Goal: Task Accomplishment & Management: Manage account settings

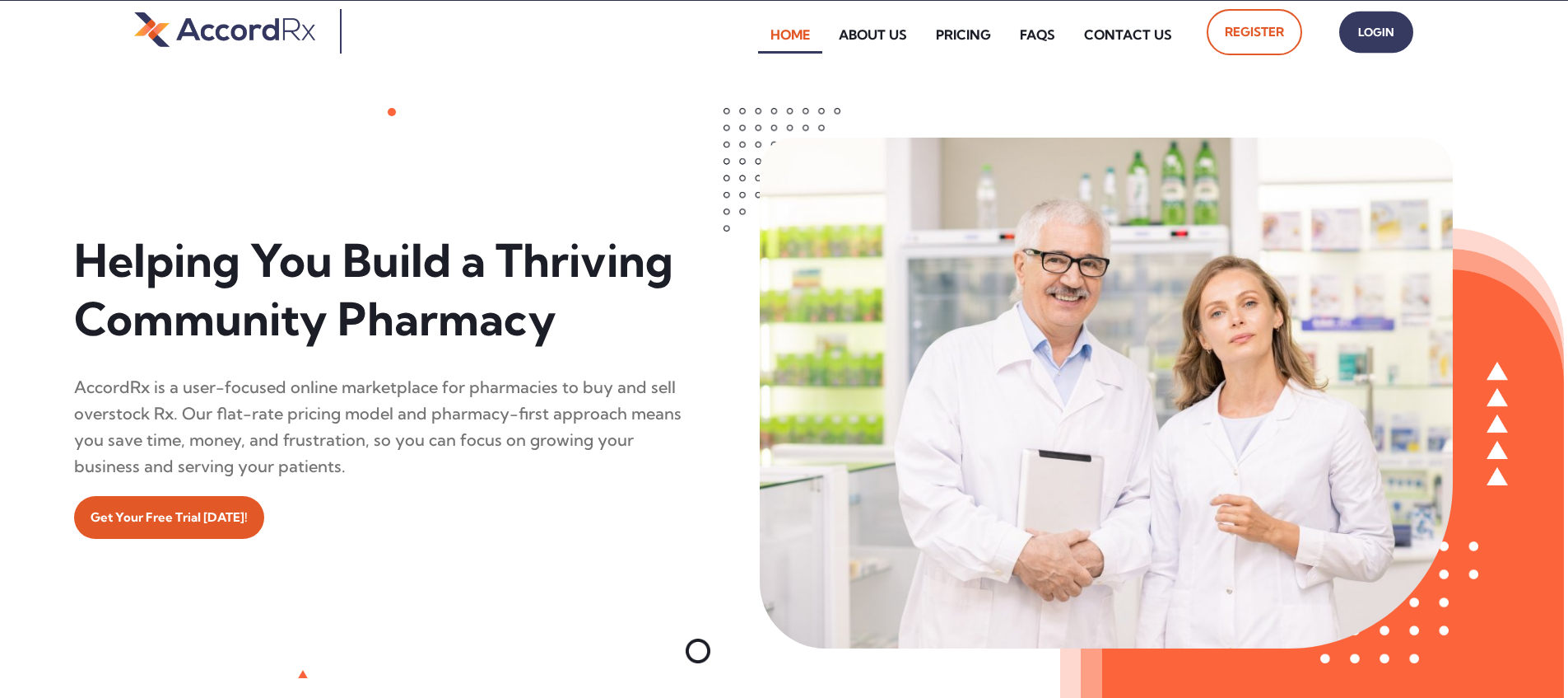
click at [751, 39] on span "Login" at bounding box center [1376, 33] width 41 height 24
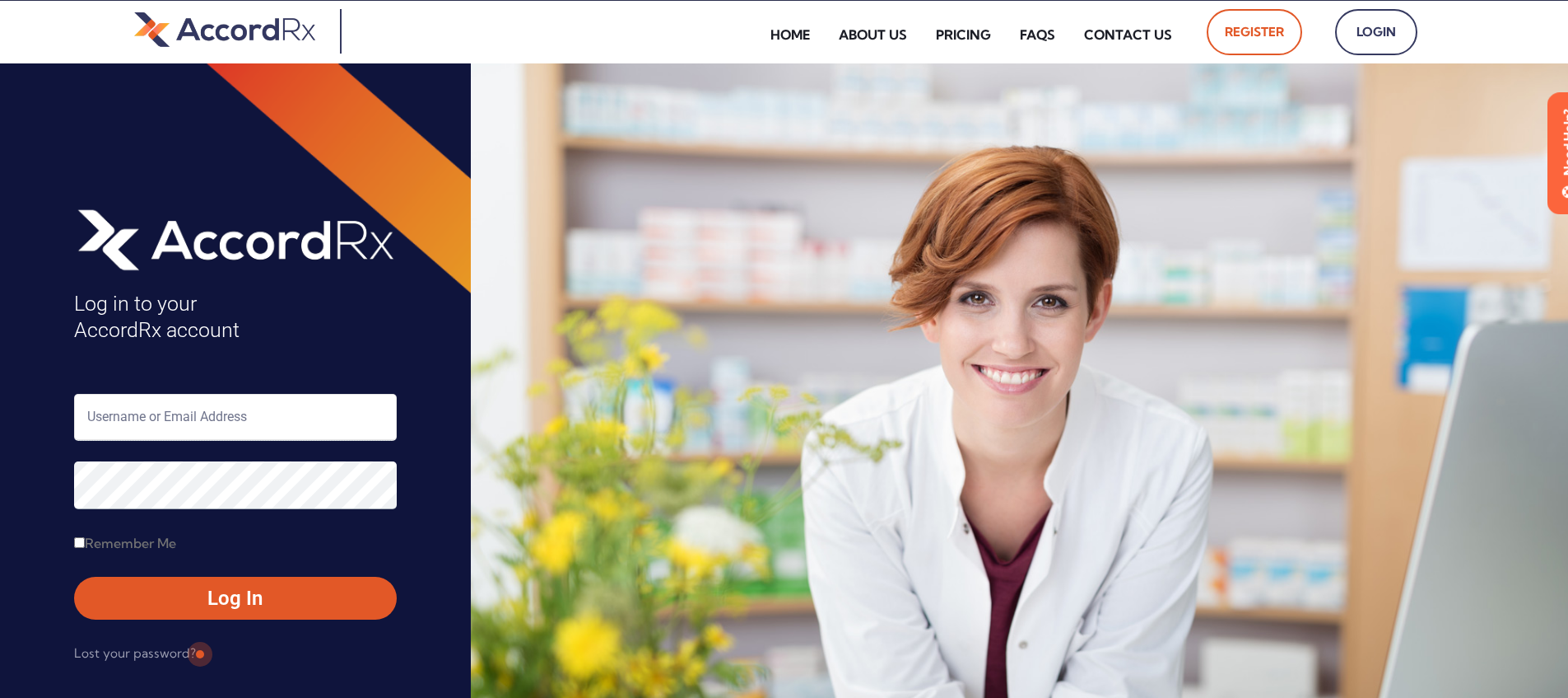
click at [142, 412] on input "text" at bounding box center [235, 418] width 323 height 47
type input "ARX-Erica"
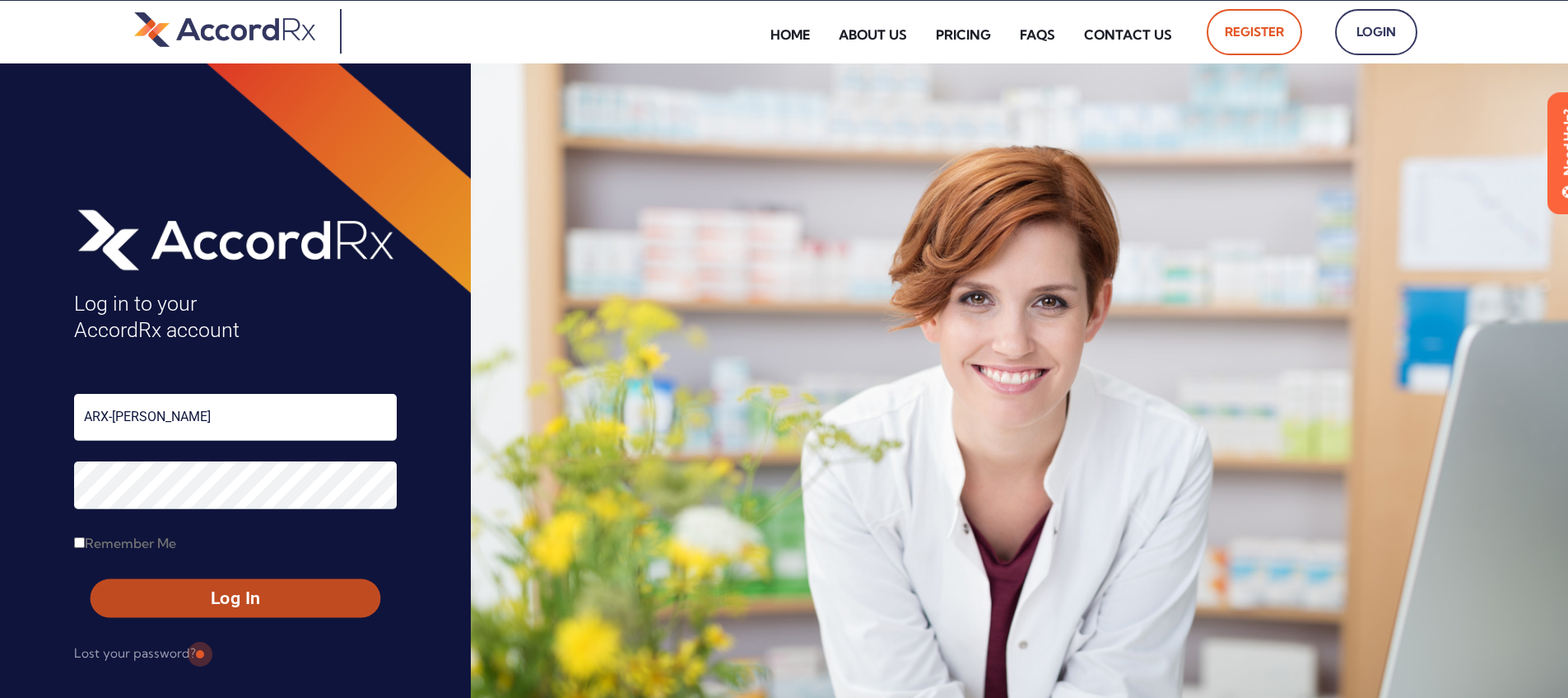
click at [197, 592] on span "Log In" at bounding box center [236, 598] width 260 height 24
